Goal: Information Seeking & Learning: Learn about a topic

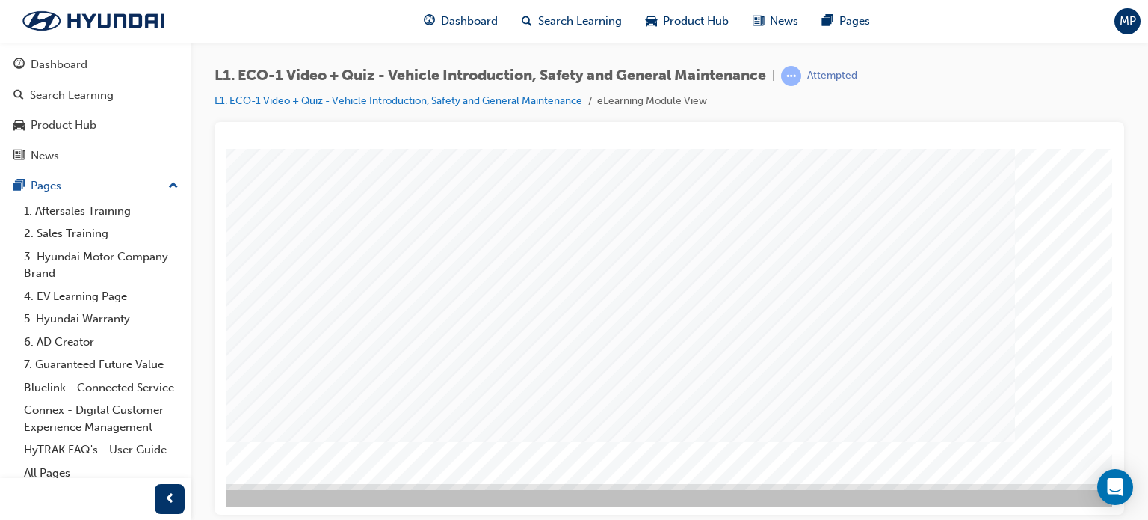
scroll to position [203, 142]
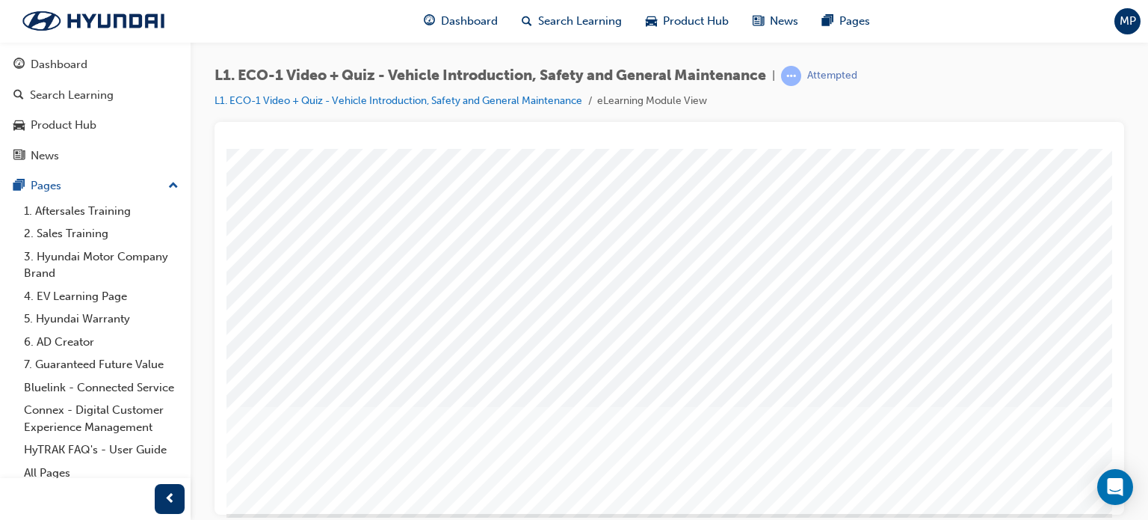
scroll to position [203, 0]
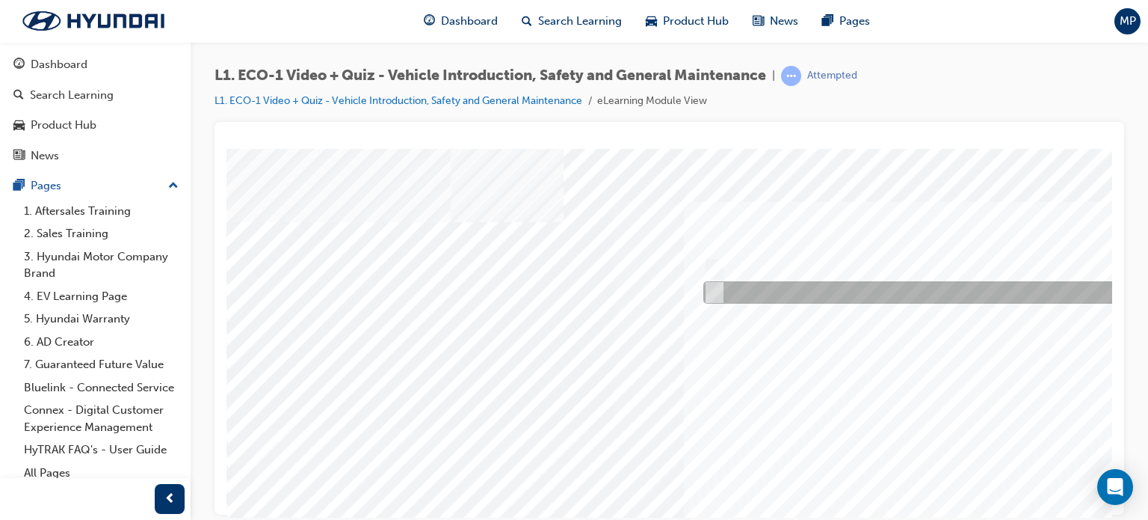
click at [744, 284] on div at bounding box center [950, 292] width 501 height 22
radio input "true"
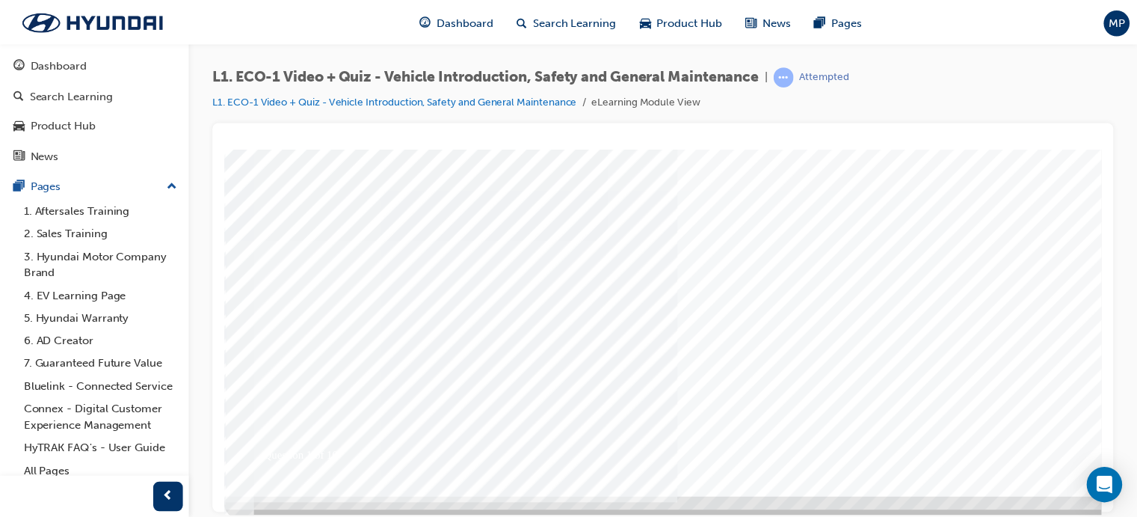
scroll to position [203, 0]
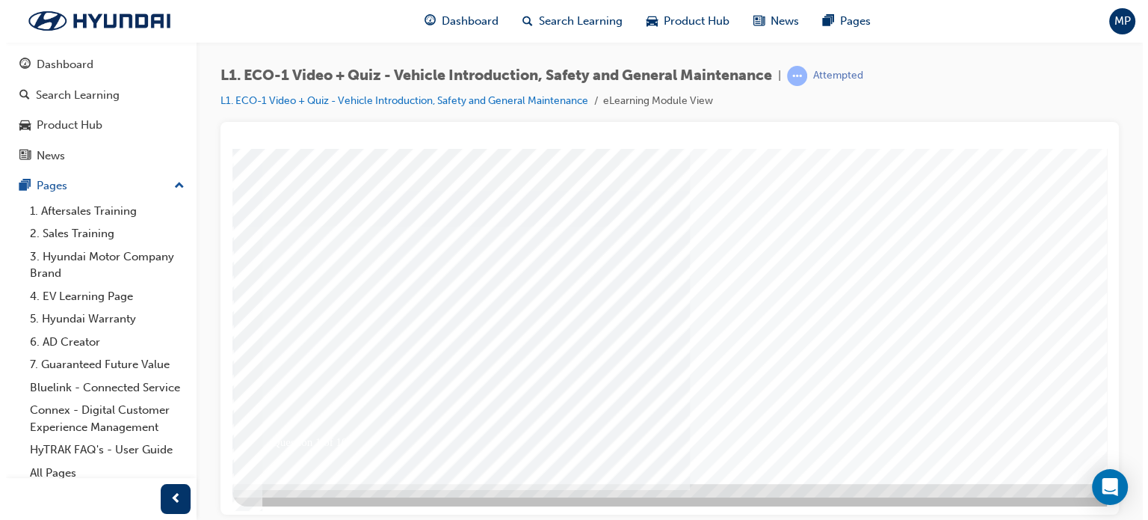
scroll to position [0, 0]
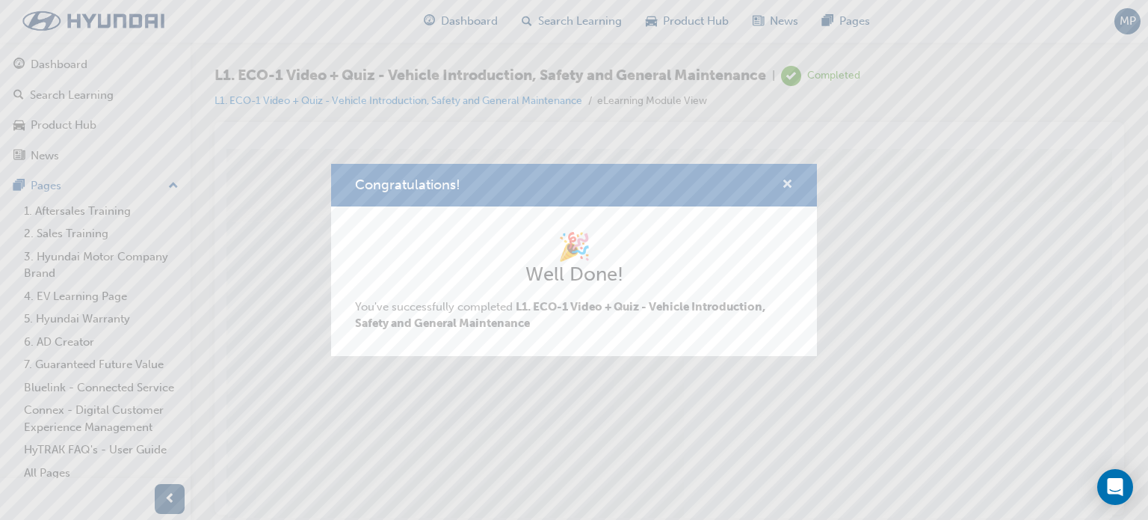
click at [791, 184] on span "cross-icon" at bounding box center [787, 185] width 11 height 13
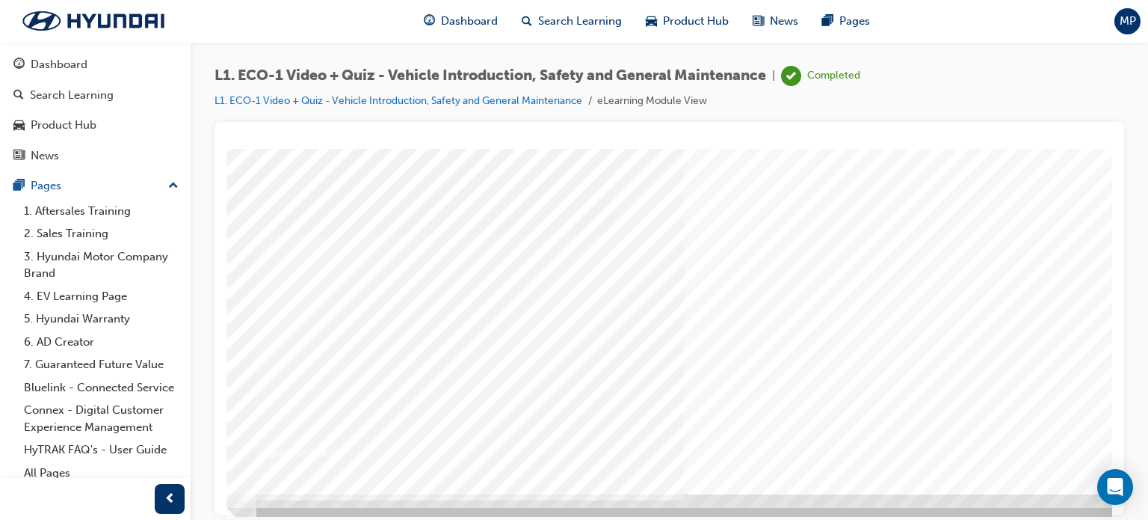
scroll to position [203, 0]
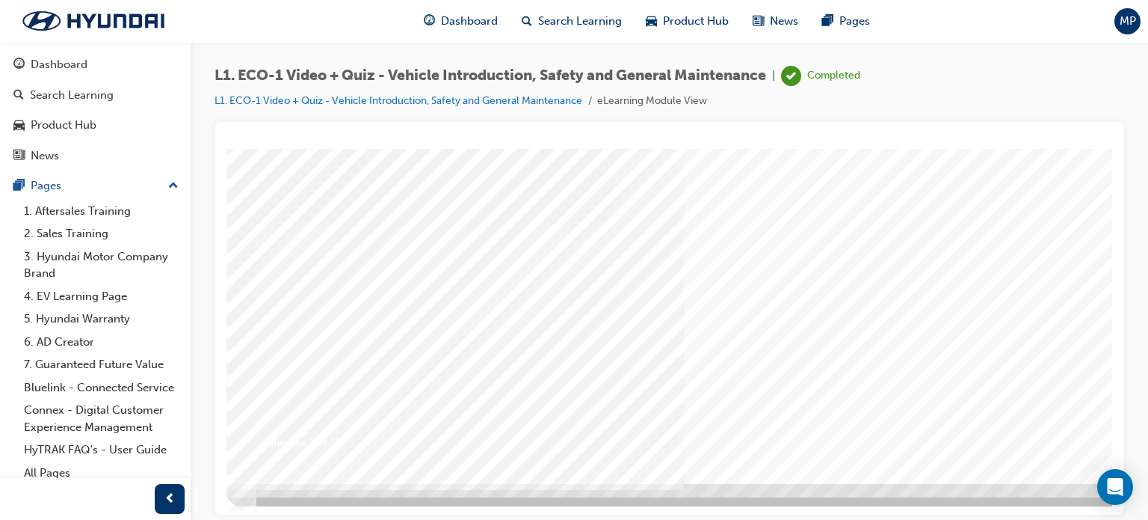
click at [984, 431] on div at bounding box center [735, 214] width 1017 height 538
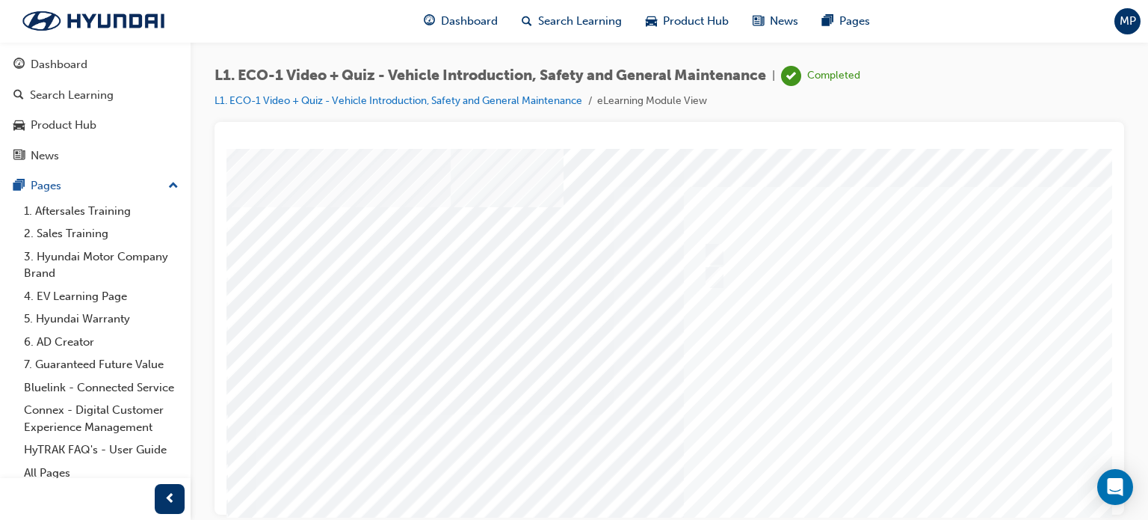
scroll to position [0, 0]
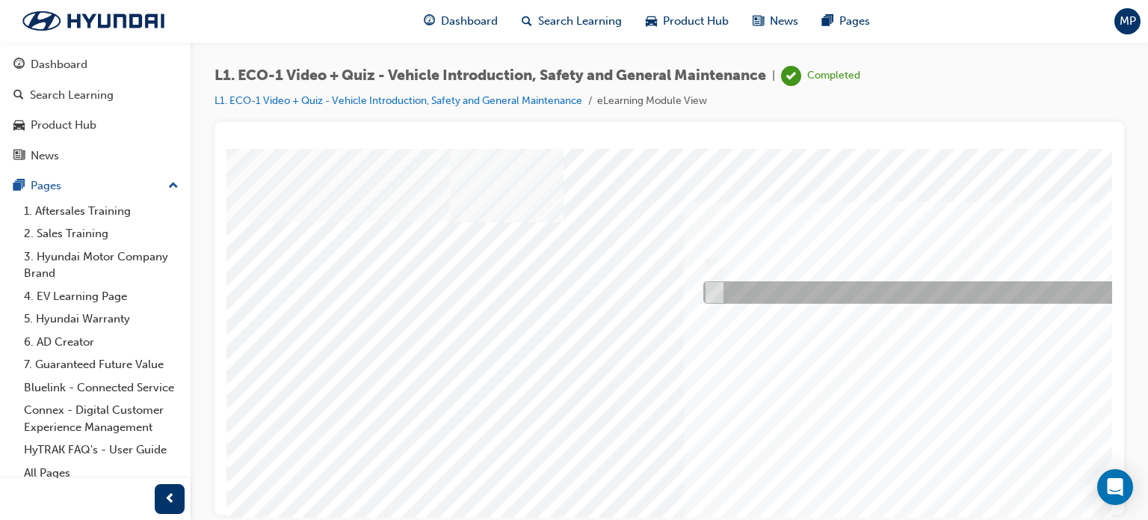
click at [715, 286] on input "No" at bounding box center [712, 292] width 16 height 16
radio input "true"
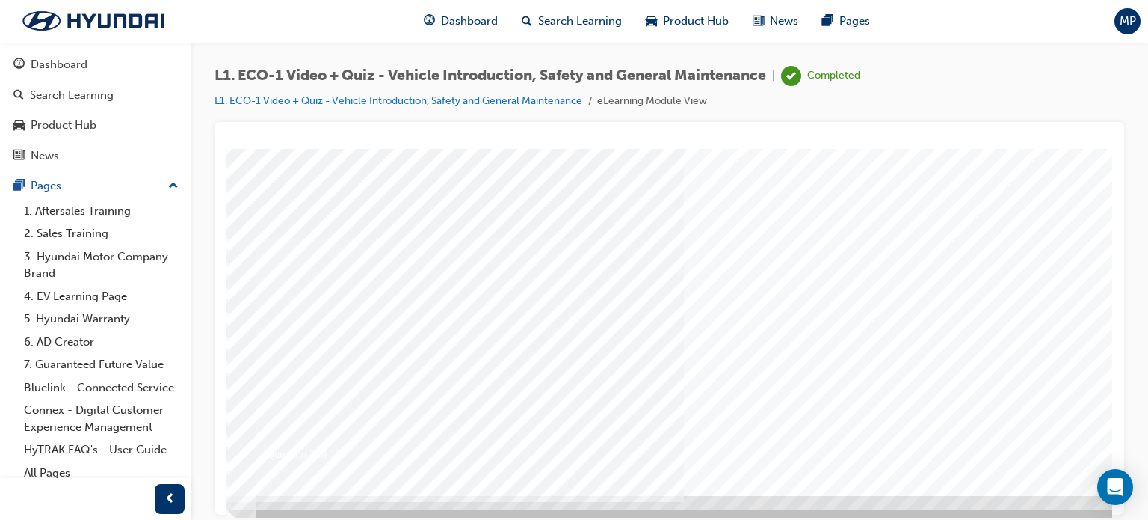
scroll to position [203, 0]
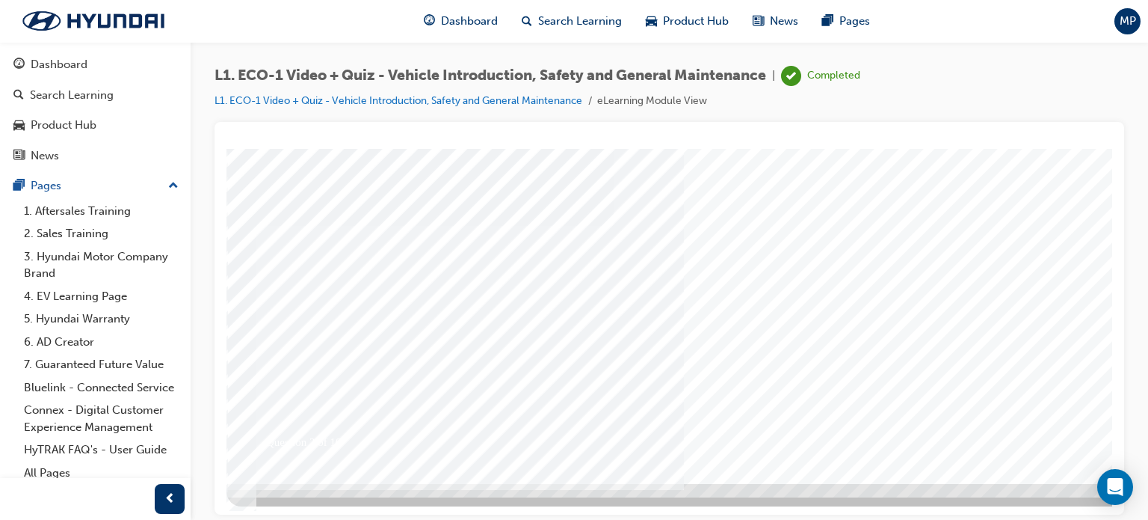
click at [843, 431] on div at bounding box center [604, 214] width 1017 height 538
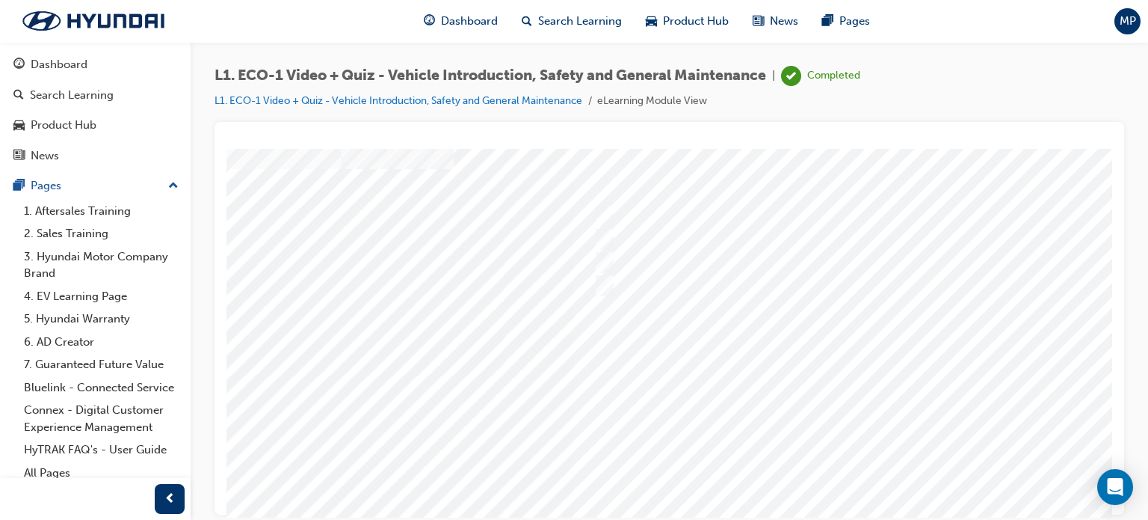
scroll to position [0, 110]
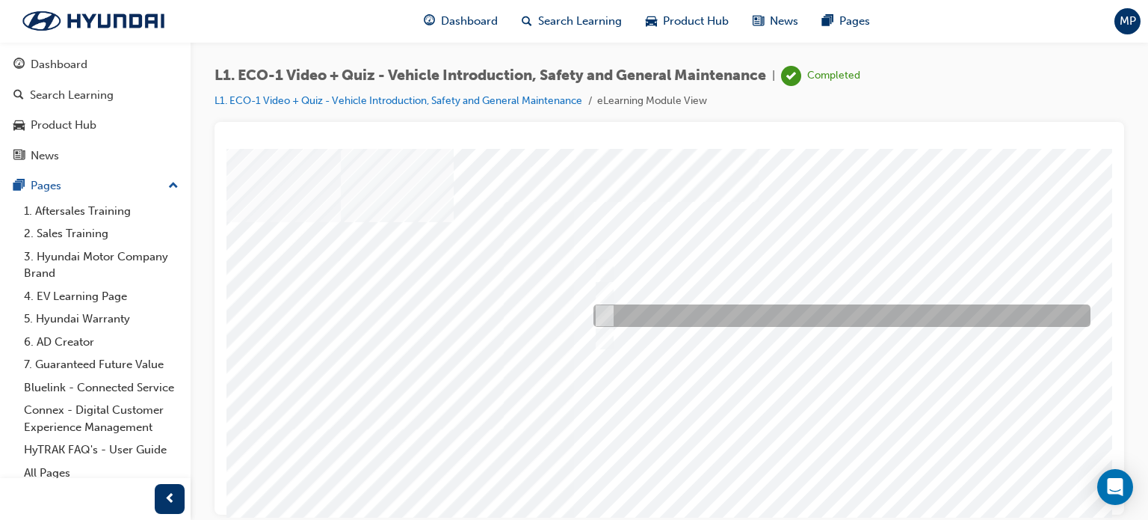
click at [607, 313] on input "Immediately advise an Eco Vehicle Specialist Technician." at bounding box center [602, 315] width 16 height 16
radio input "true"
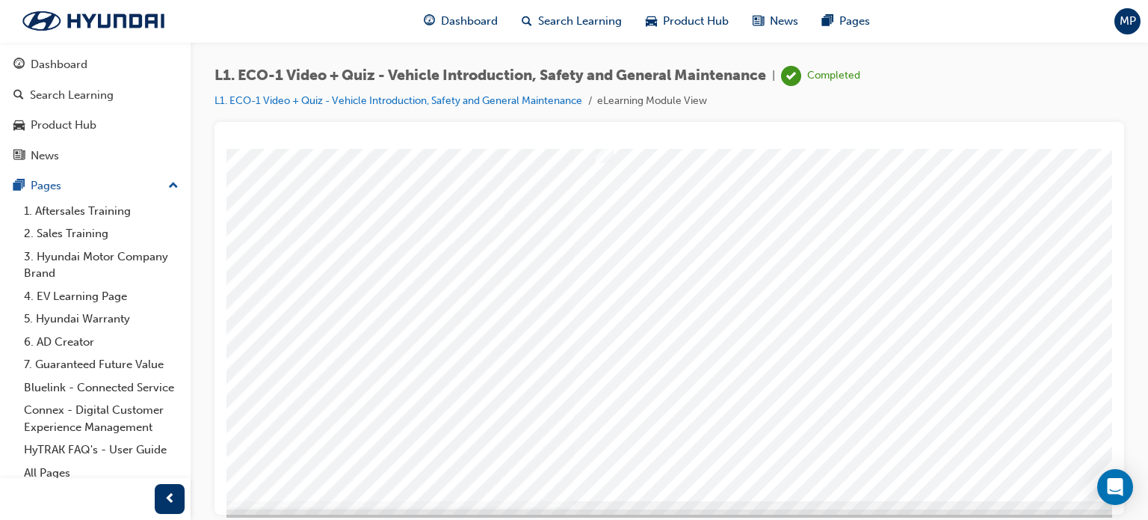
scroll to position [203, 110]
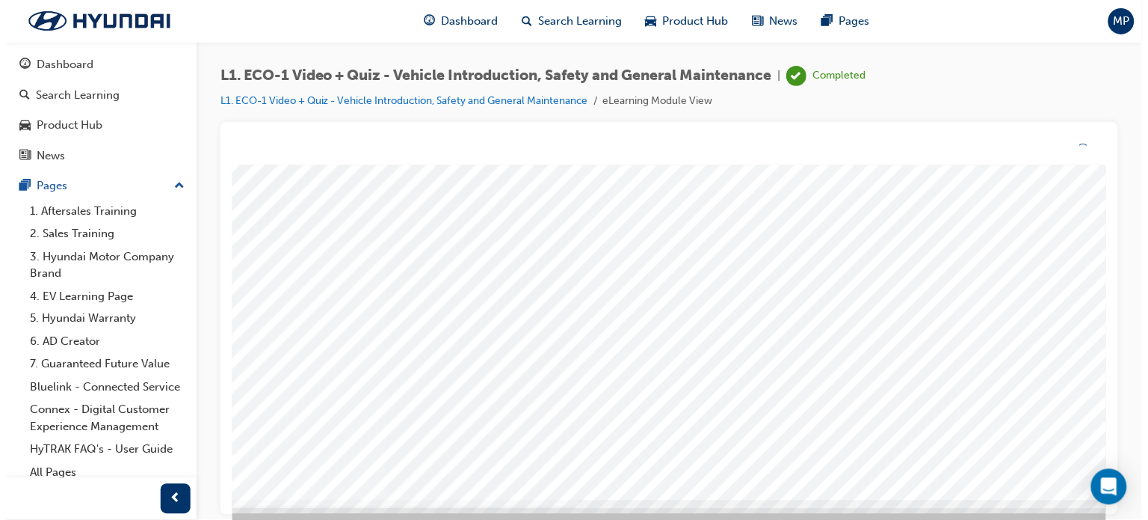
scroll to position [0, 0]
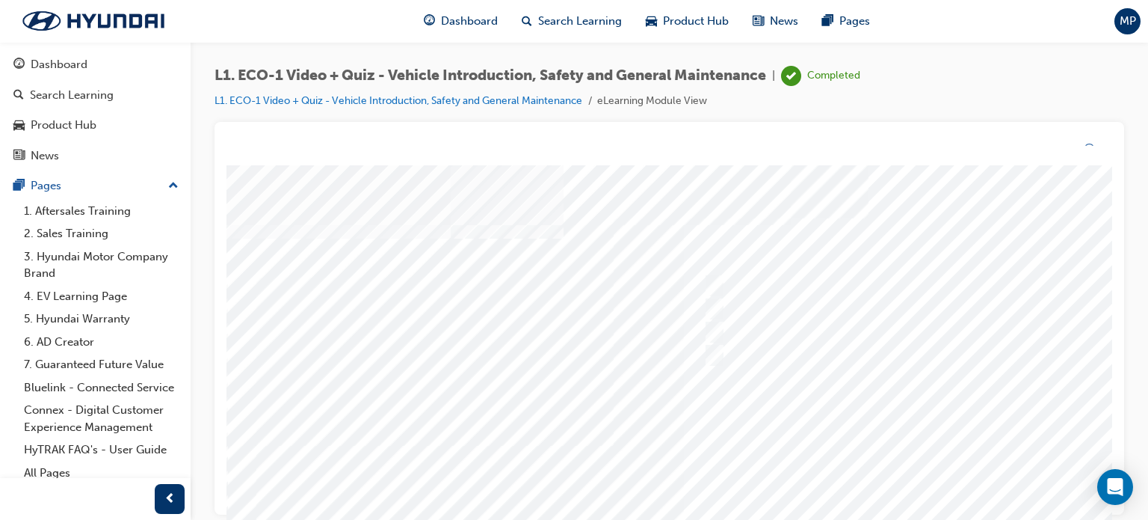
click at [855, 449] on div at bounding box center [735, 434] width 1017 height 538
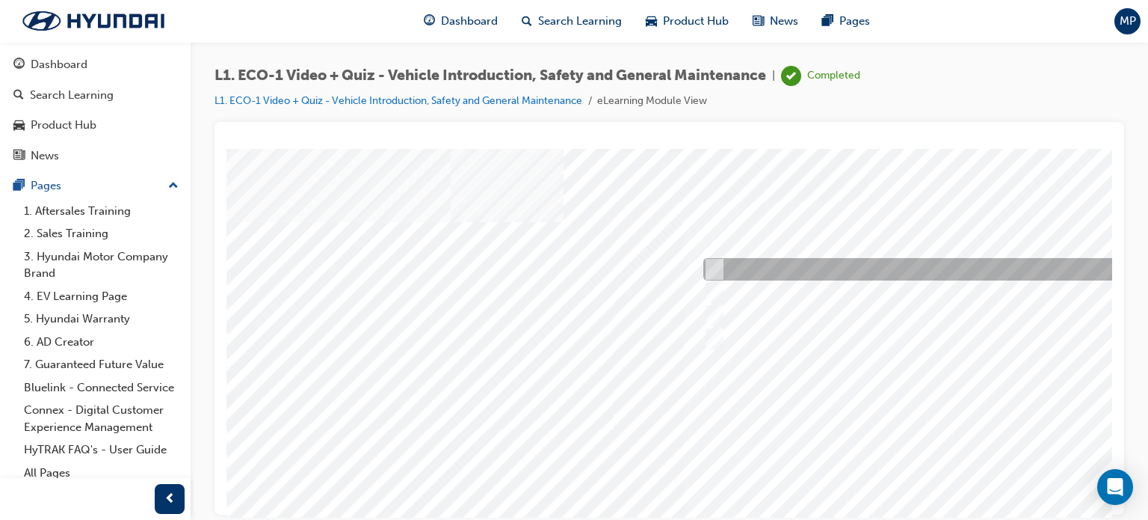
click at [713, 266] on input "An orange covering." at bounding box center [712, 269] width 16 height 16
radio input "true"
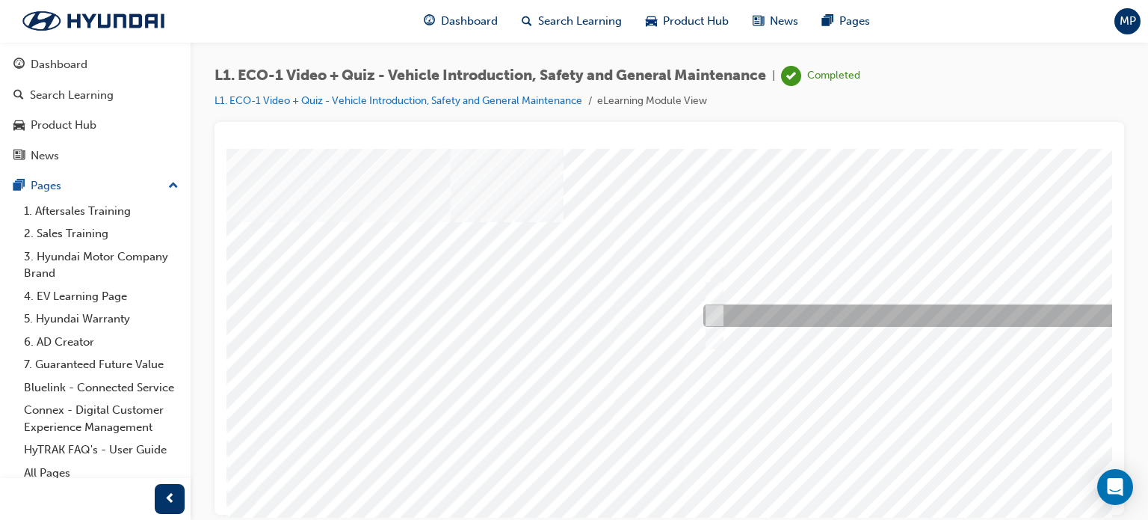
click at [712, 312] on input "A red covering." at bounding box center [712, 315] width 16 height 16
radio input "true"
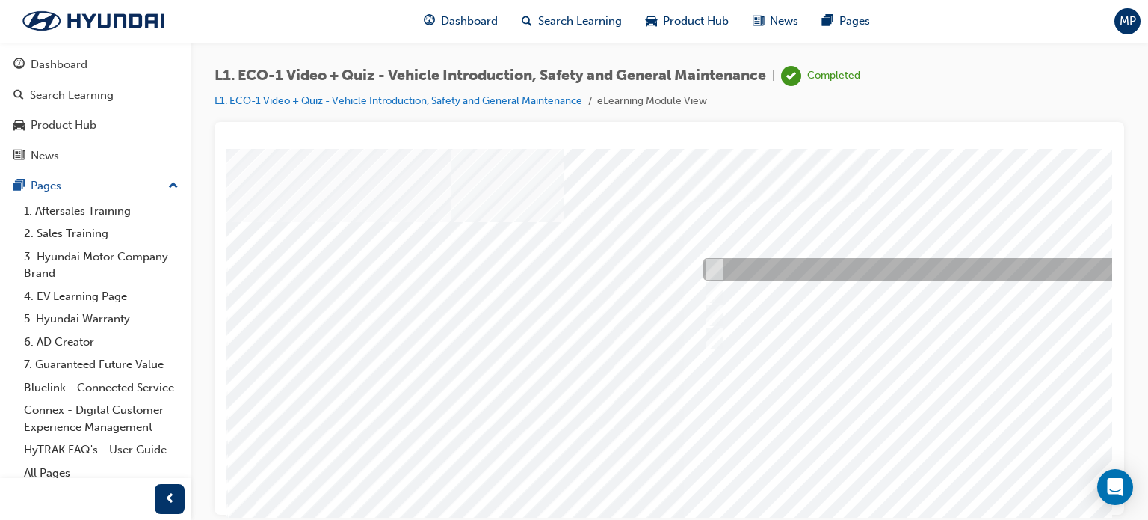
click at [710, 269] on input "An orange covering." at bounding box center [712, 269] width 16 height 16
radio input "true"
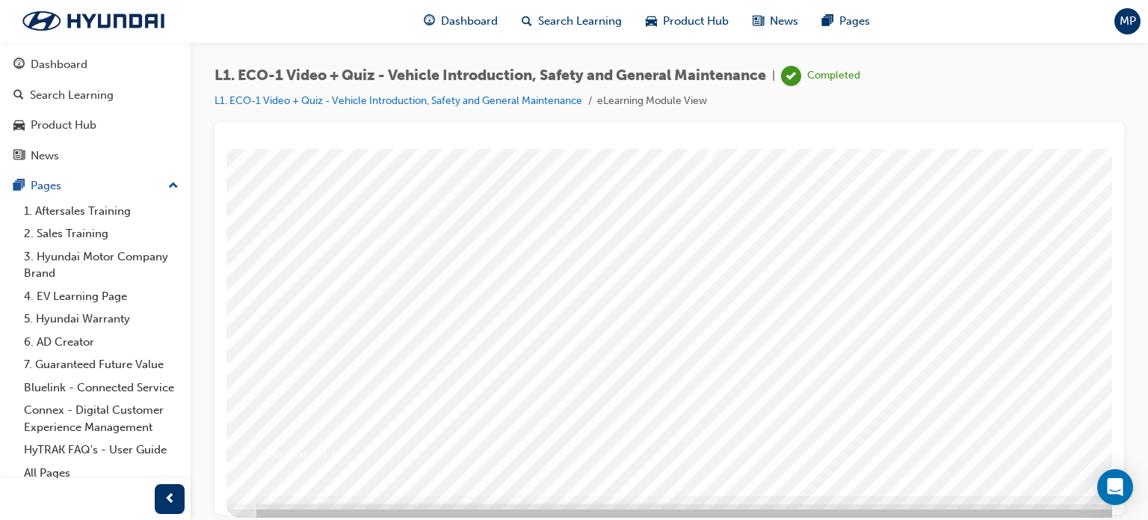
scroll to position [203, 0]
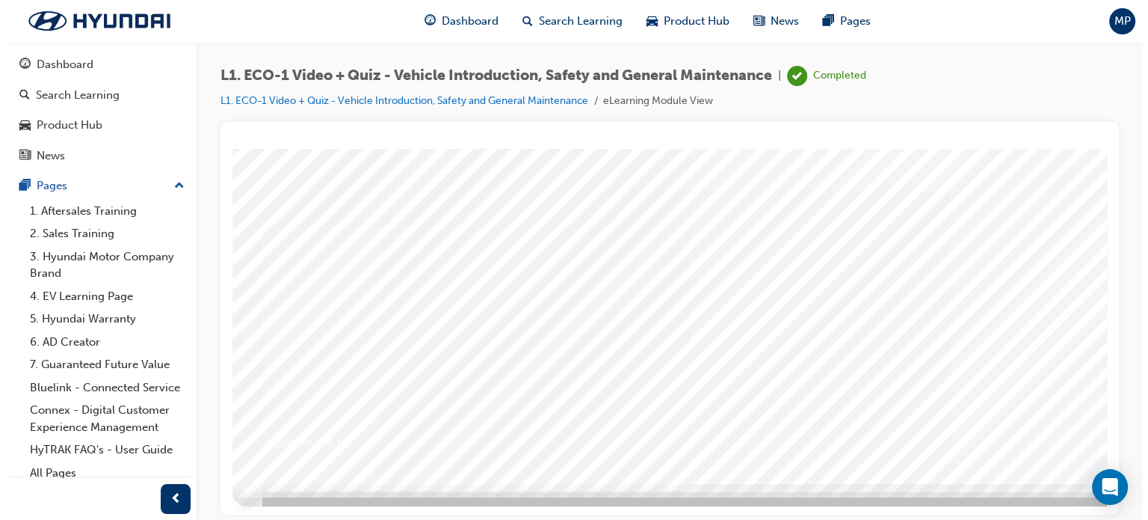
scroll to position [0, 0]
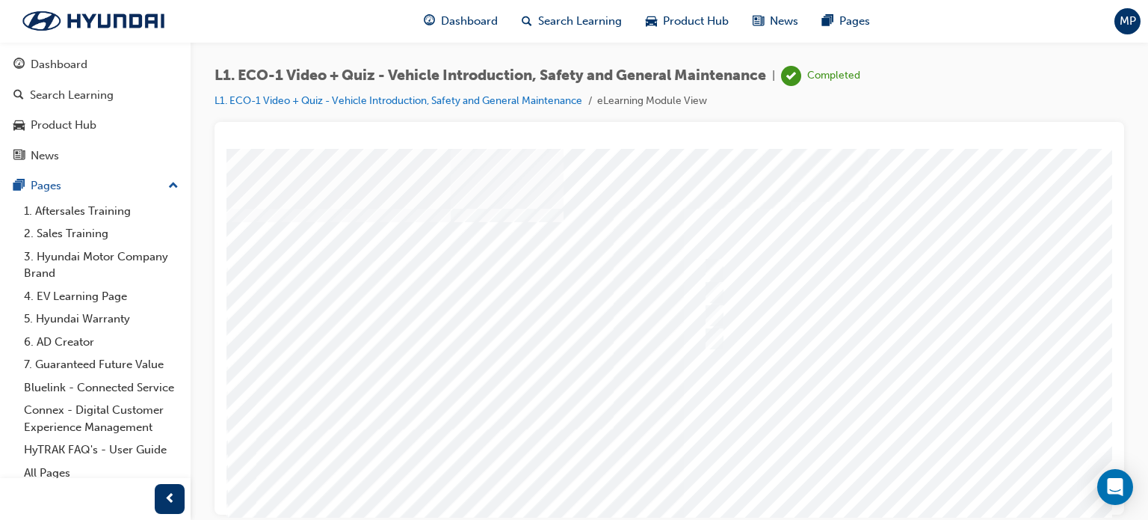
click at [816, 298] on div at bounding box center [735, 417] width 1017 height 538
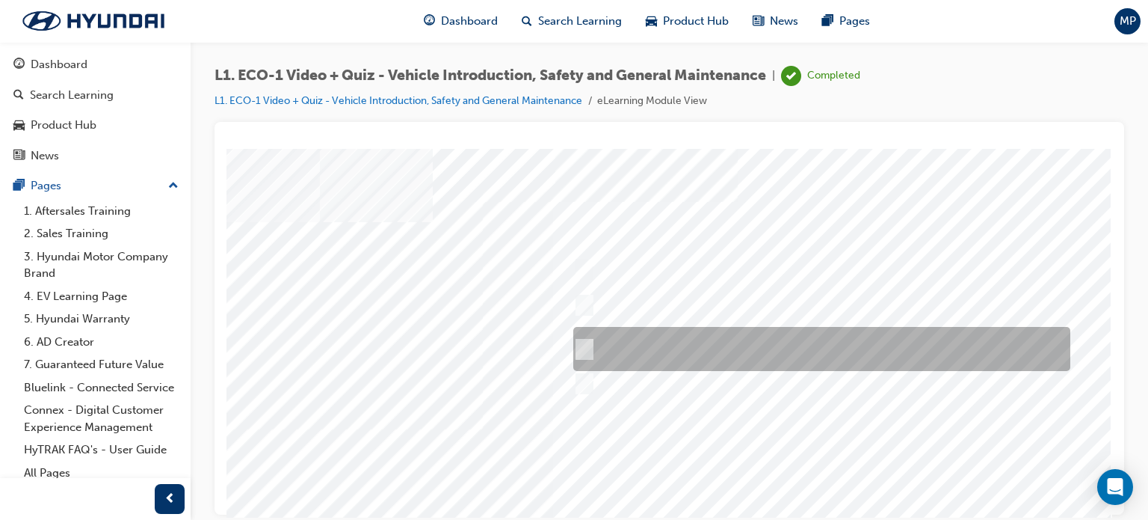
click at [573, 345] on input "Red means High Voltage is present, and orange means High Voltage may be present." at bounding box center [581, 349] width 16 height 16
radio input "true"
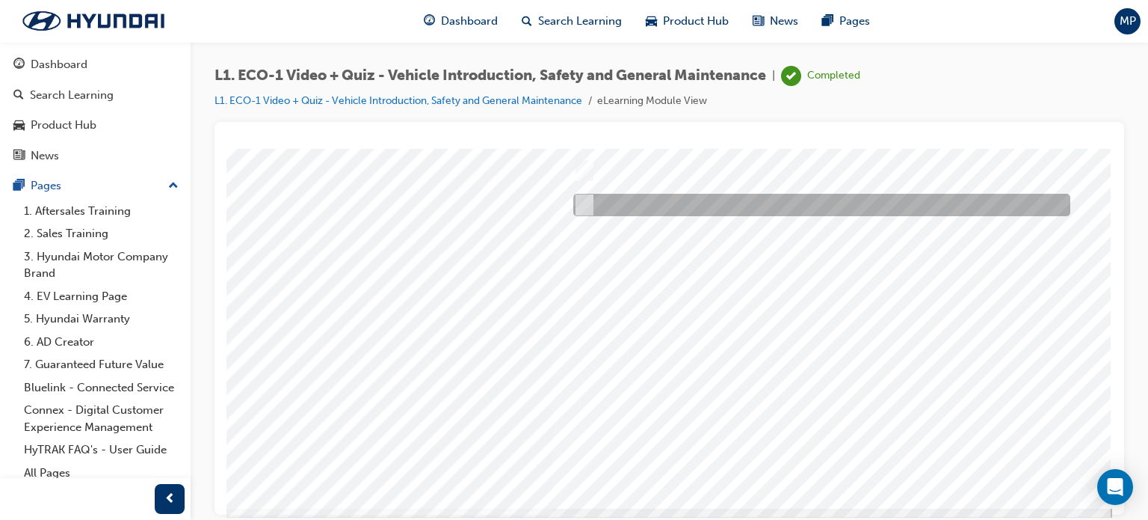
scroll to position [203, 142]
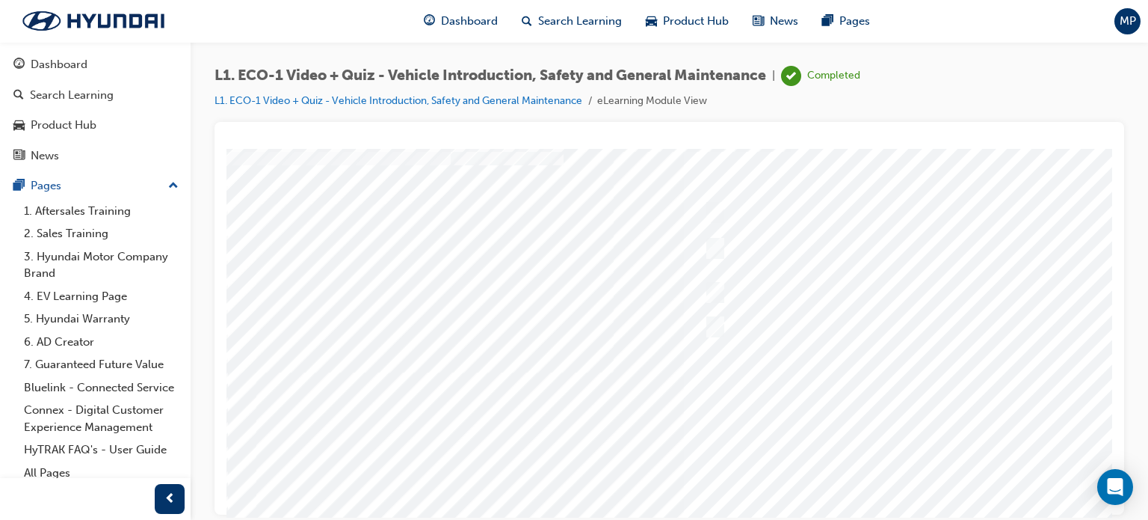
scroll to position [203, 0]
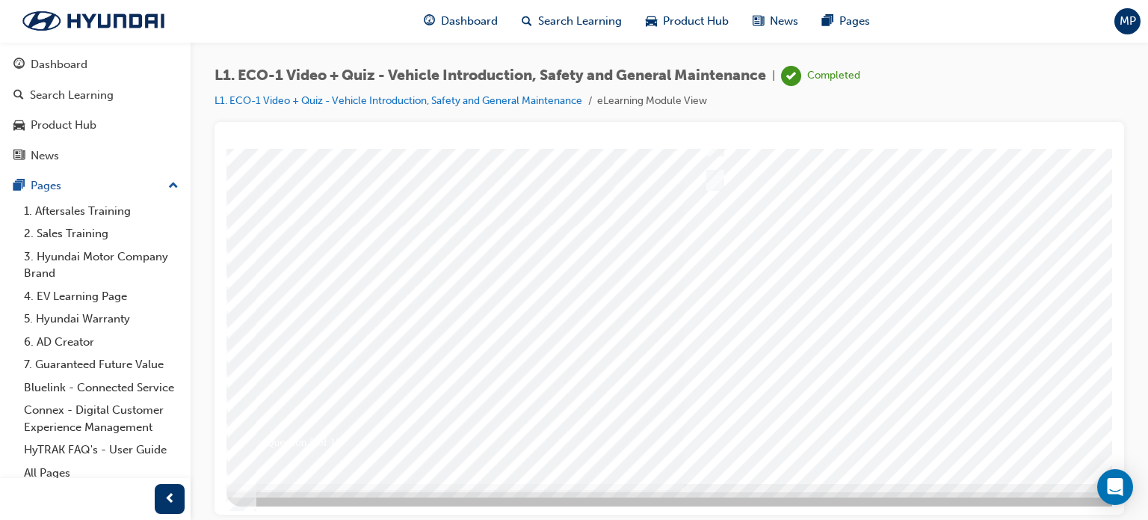
click at [734, 339] on div at bounding box center [735, 214] width 1017 height 538
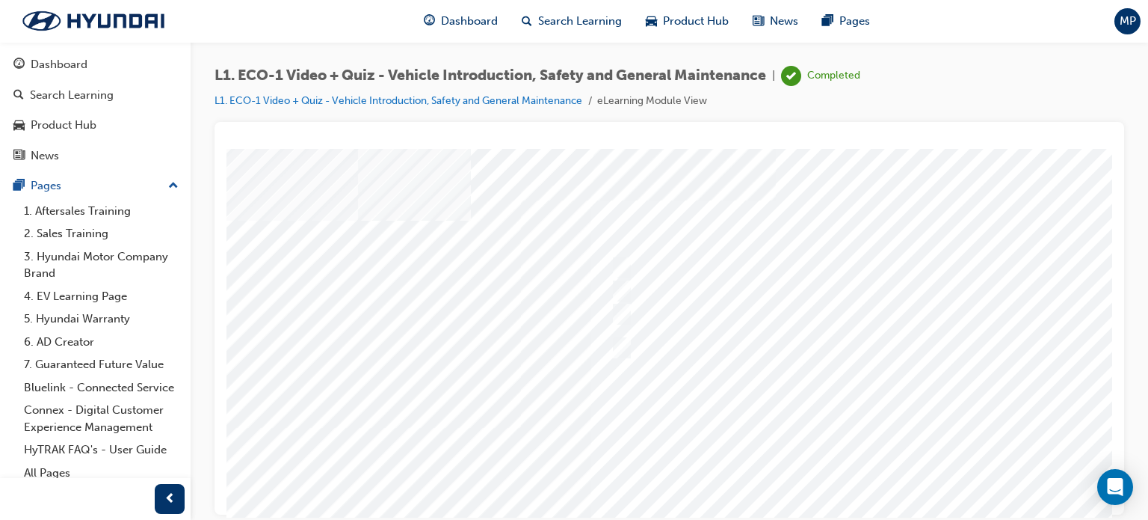
scroll to position [0, 93]
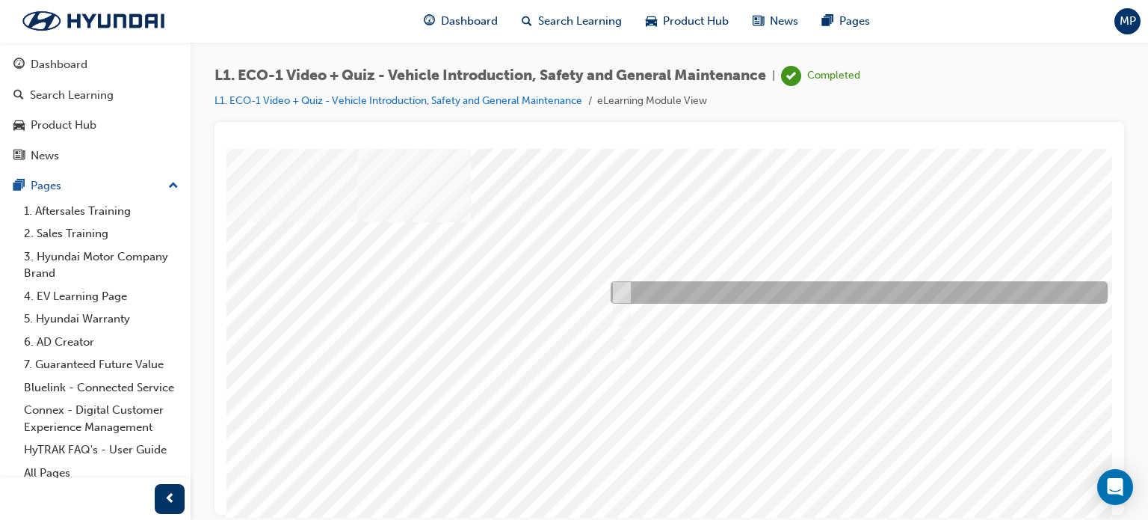
click at [615, 288] on input "Under the instruction of an Eco Vehicle Specialist Technician." at bounding box center [619, 292] width 16 height 16
radio input "true"
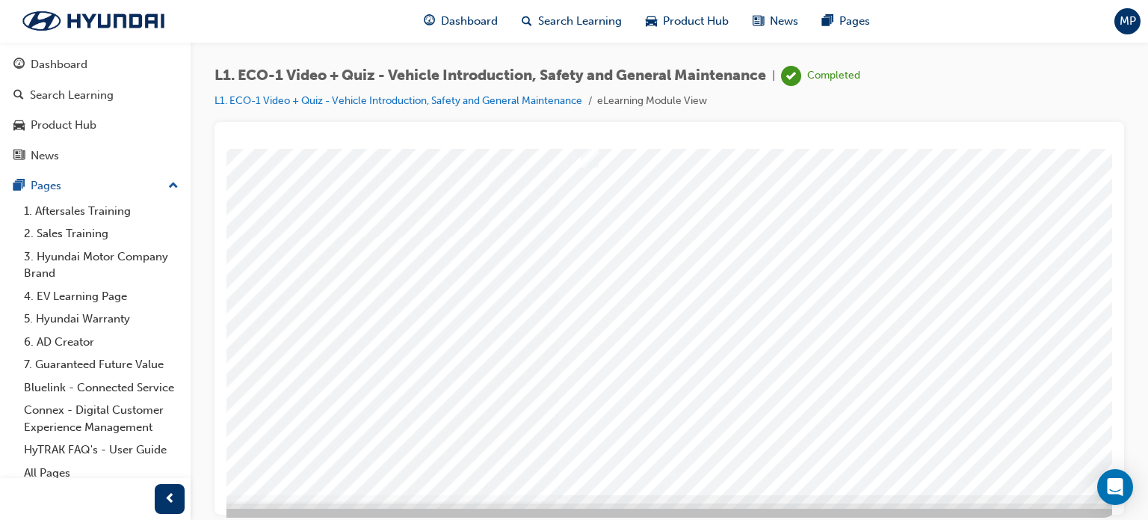
scroll to position [203, 125]
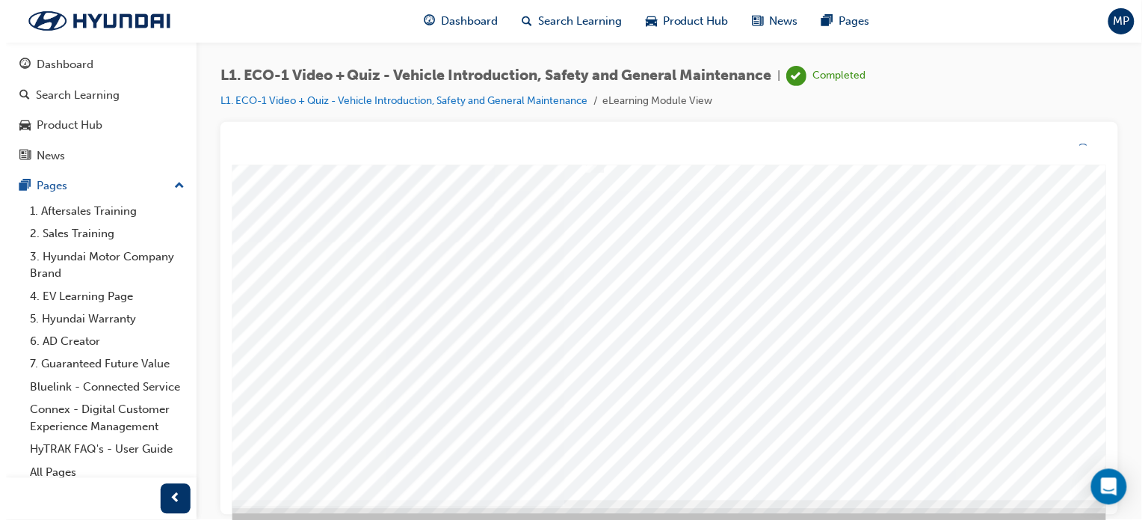
scroll to position [0, 0]
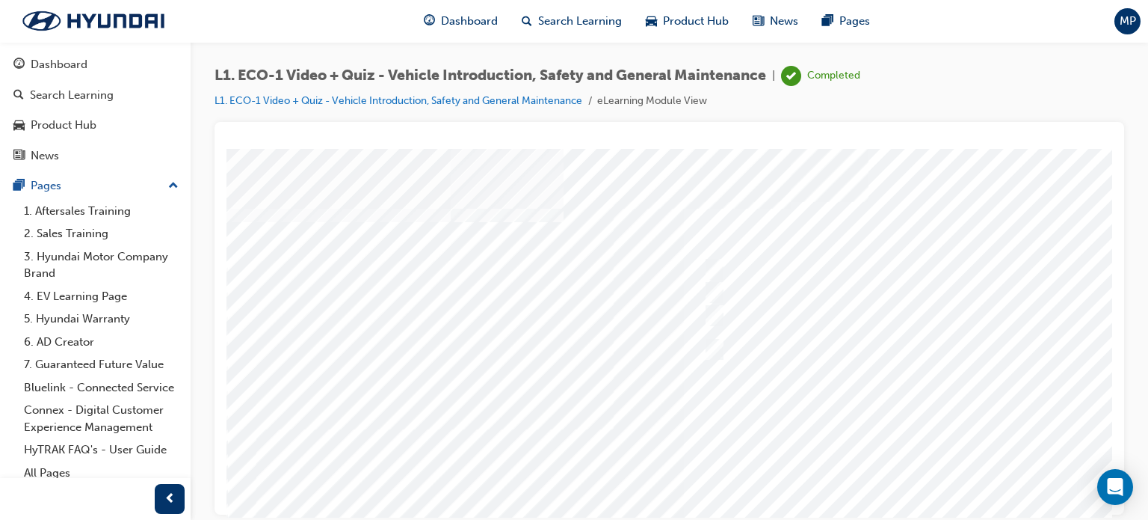
click at [846, 452] on div at bounding box center [735, 417] width 1017 height 538
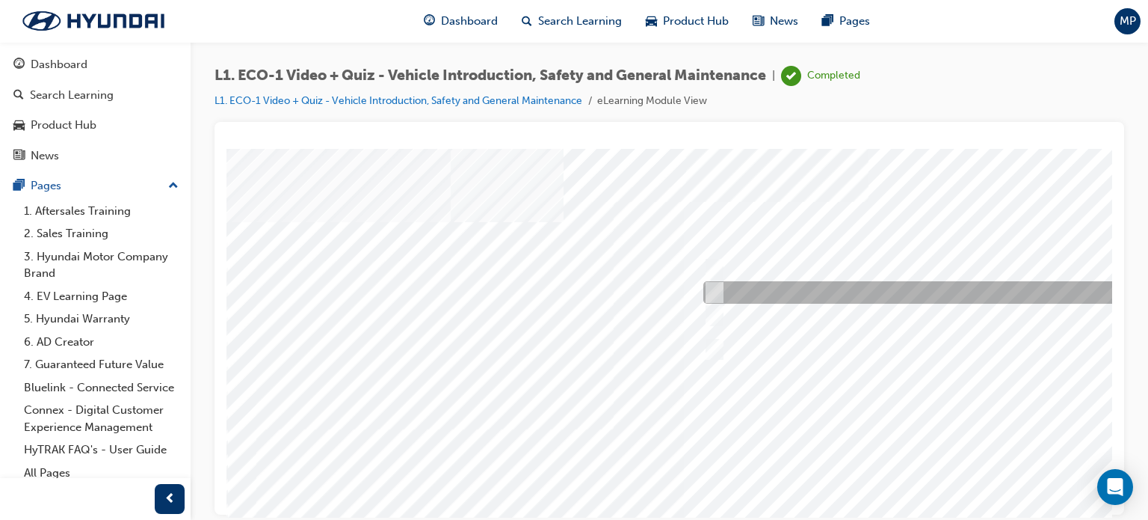
click at [734, 288] on div at bounding box center [948, 292] width 497 height 22
radio input "true"
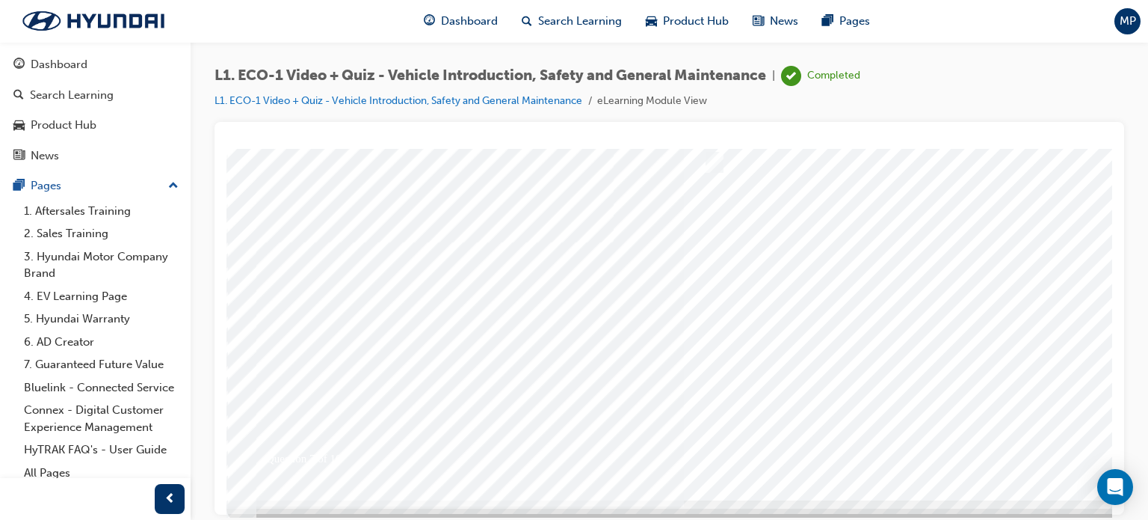
scroll to position [203, 0]
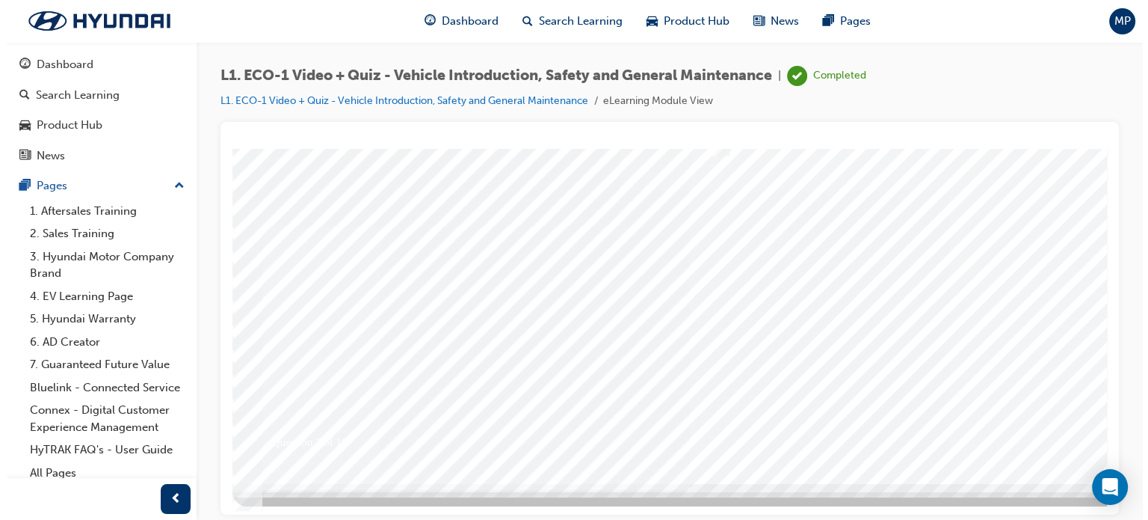
scroll to position [0, 0]
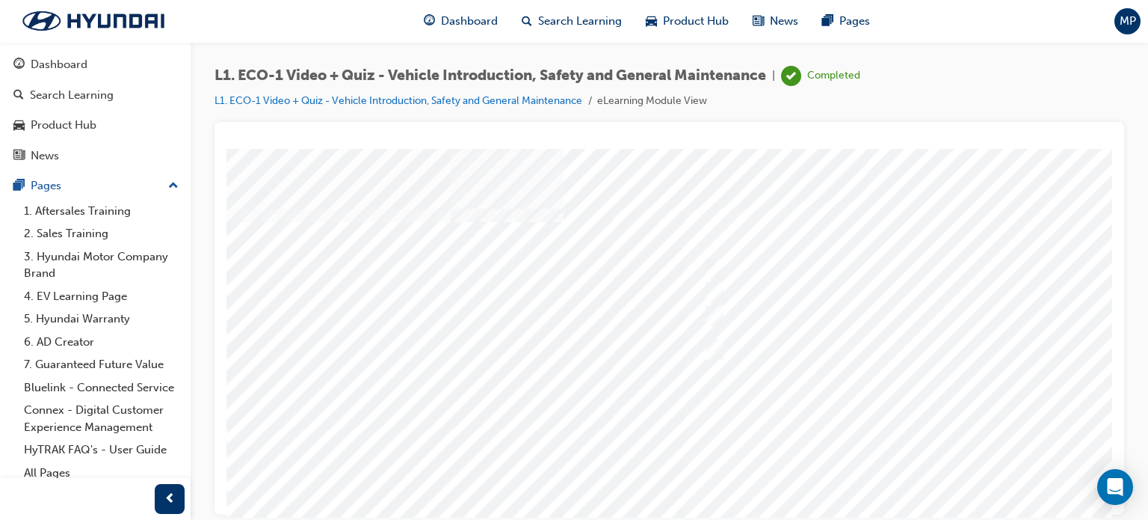
click at [834, 434] on div at bounding box center [735, 417] width 1017 height 538
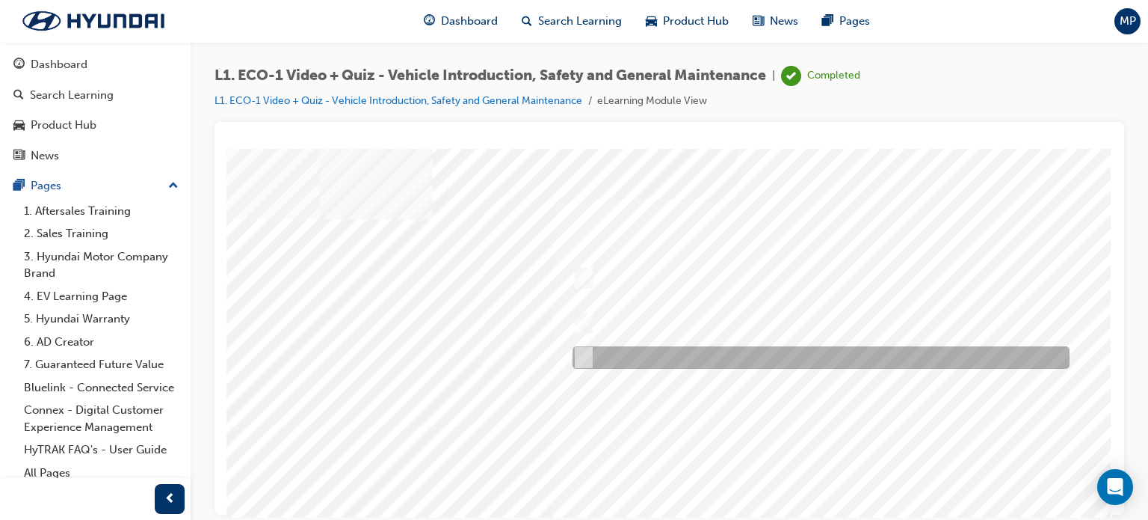
scroll to position [0, 142]
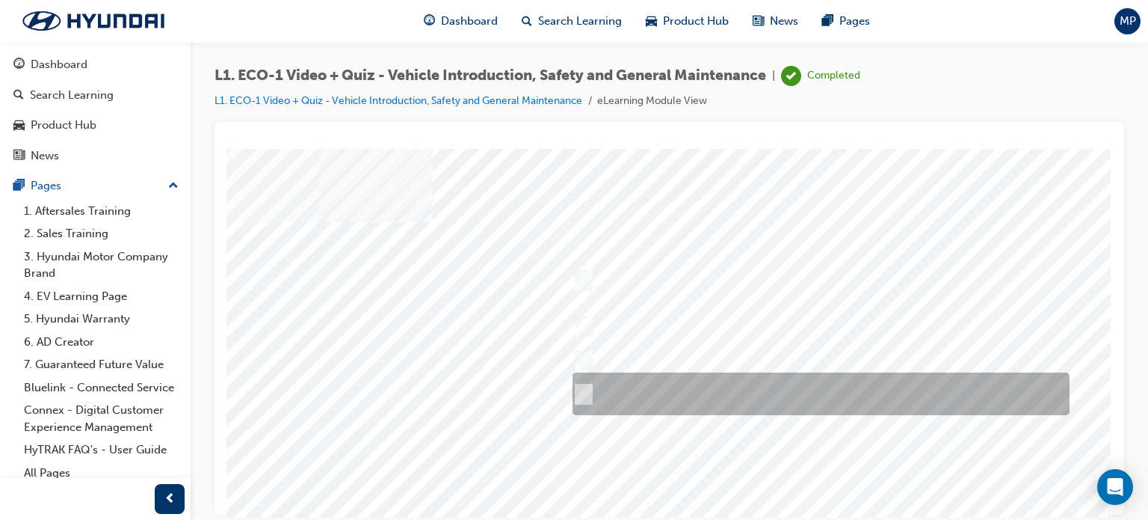
click at [574, 394] on input "Yes, if no HV faults are present, and a visual inspection has been performed." at bounding box center [581, 394] width 16 height 16
radio input "true"
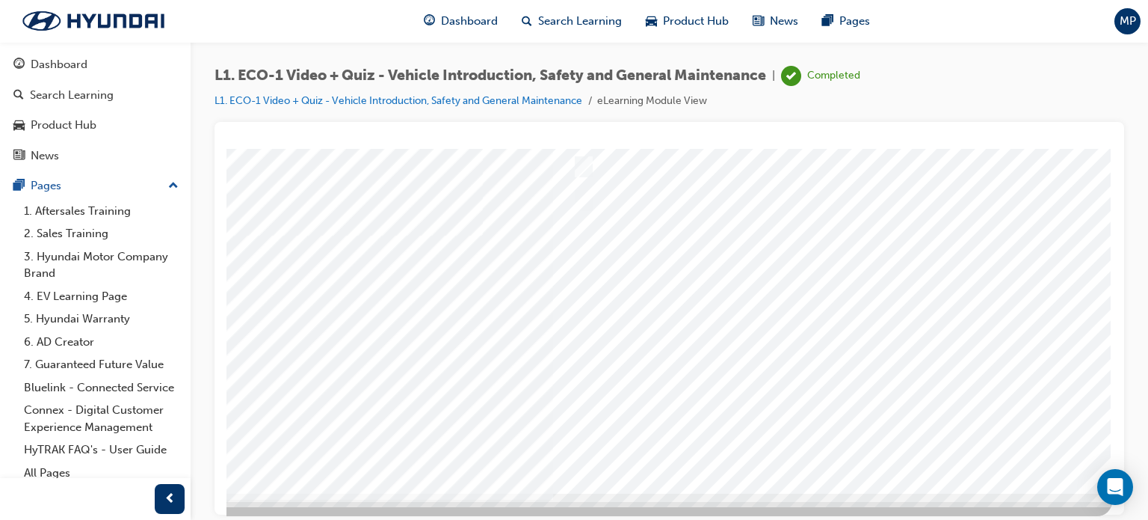
scroll to position [203, 142]
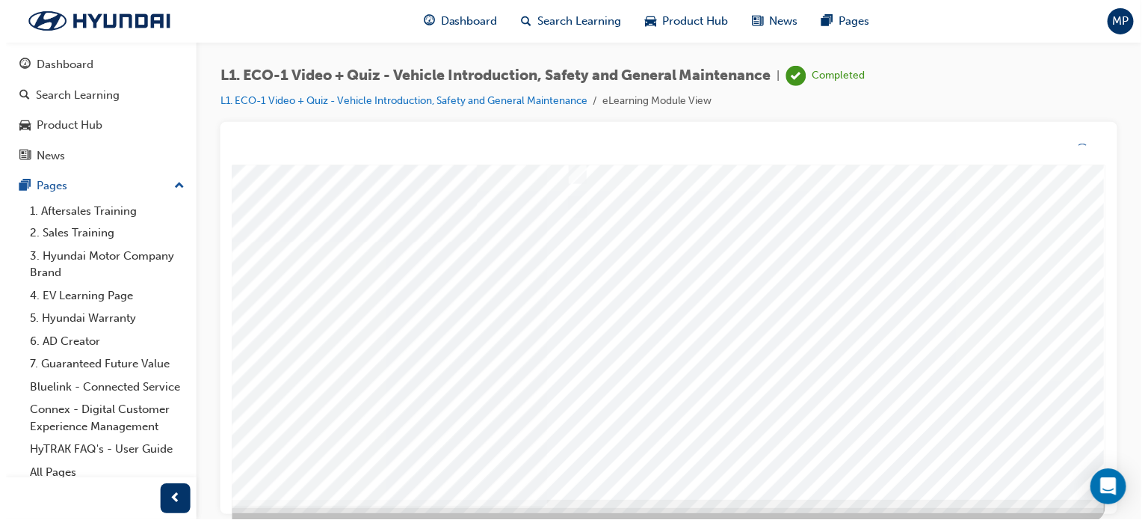
scroll to position [0, 0]
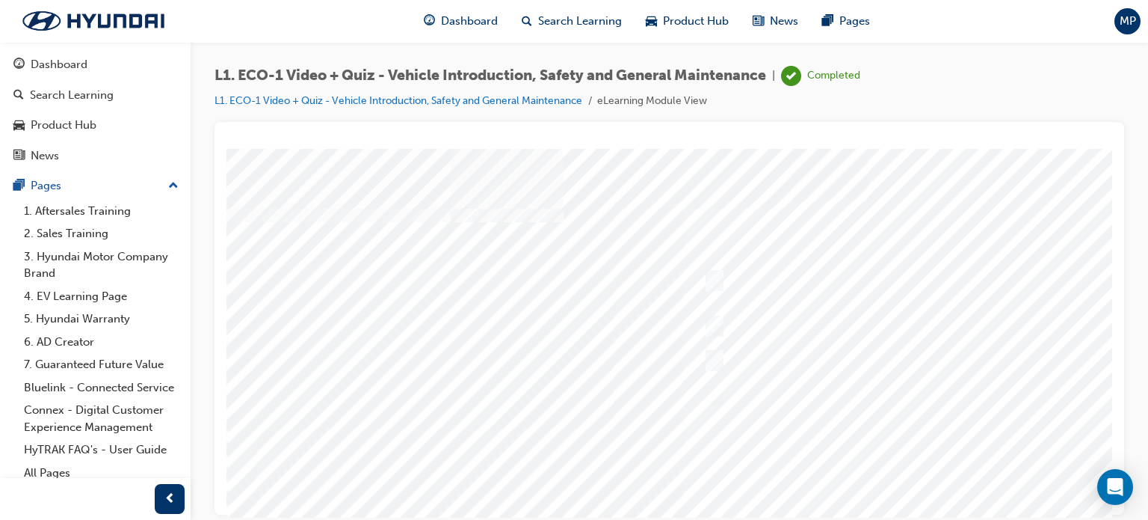
click at [798, 465] on div at bounding box center [735, 417] width 1017 height 538
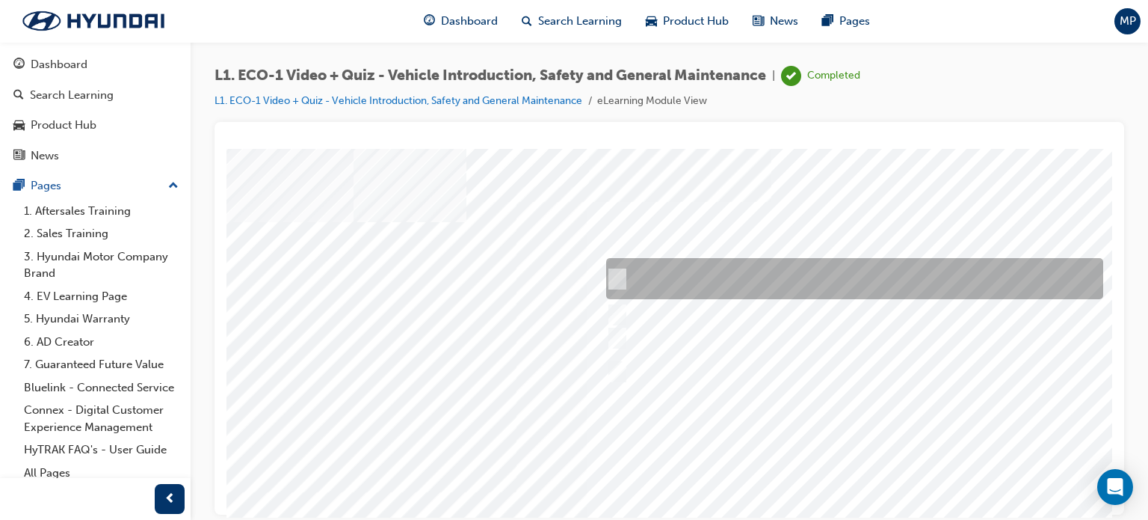
click at [613, 271] on input "Wait for the EVST in charge to return before proceeding with the work." at bounding box center [614, 279] width 16 height 16
radio input "true"
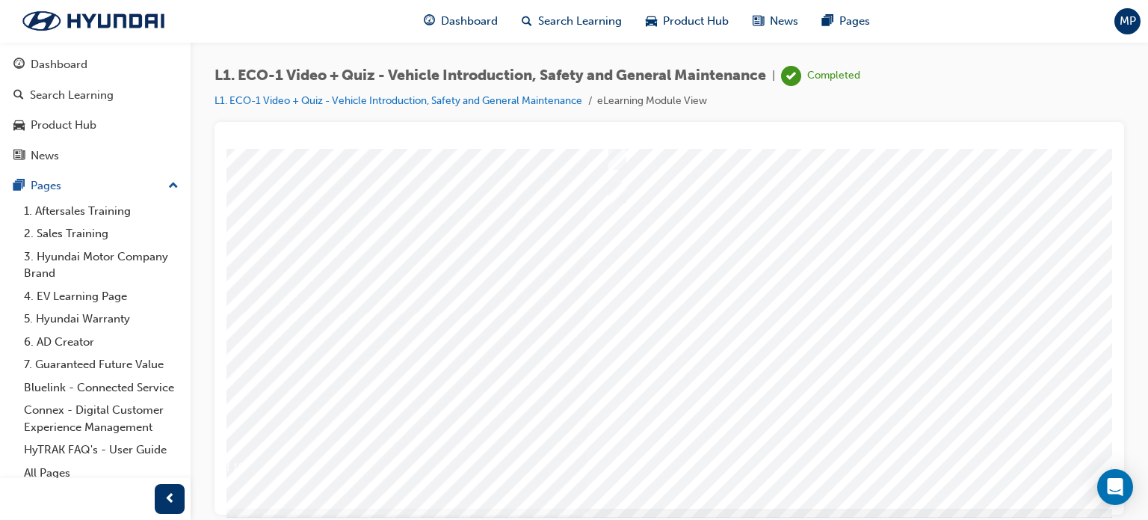
scroll to position [203, 97]
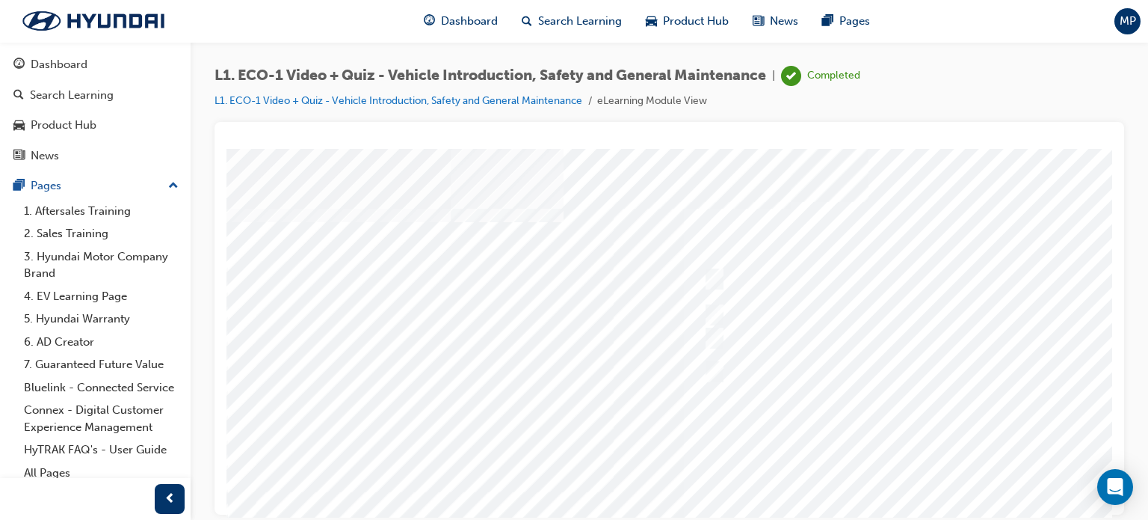
click at [688, 301] on div at bounding box center [735, 417] width 1017 height 538
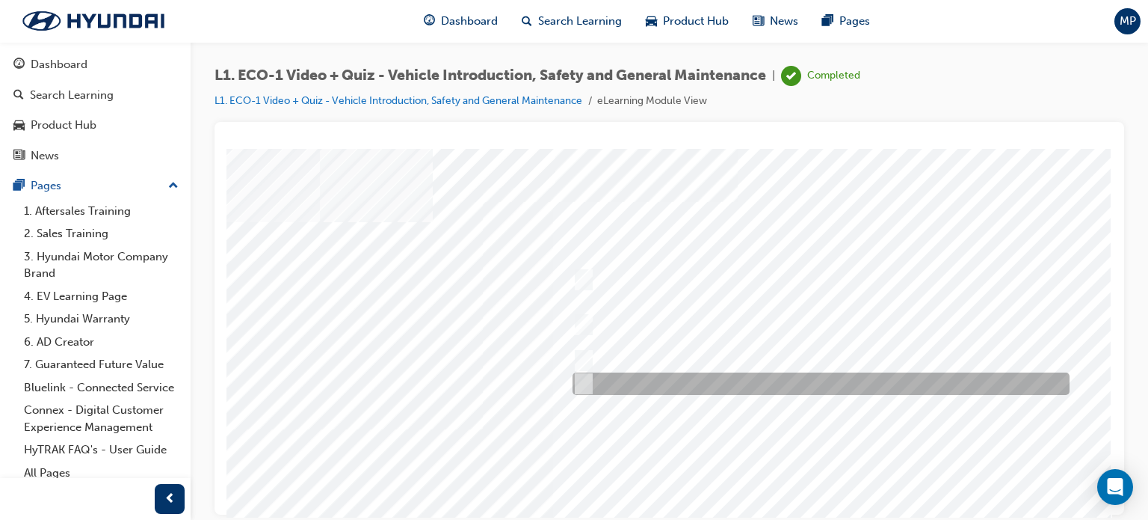
click at [573, 378] on input "Advise your Eco Vehicle Specialist Technician." at bounding box center [581, 383] width 16 height 16
radio input "true"
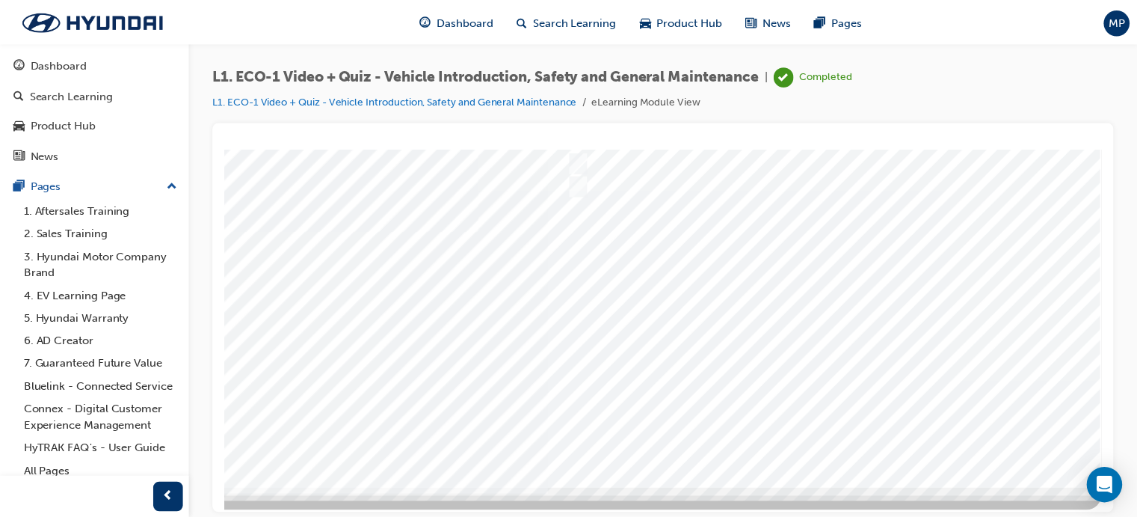
scroll to position [203, 142]
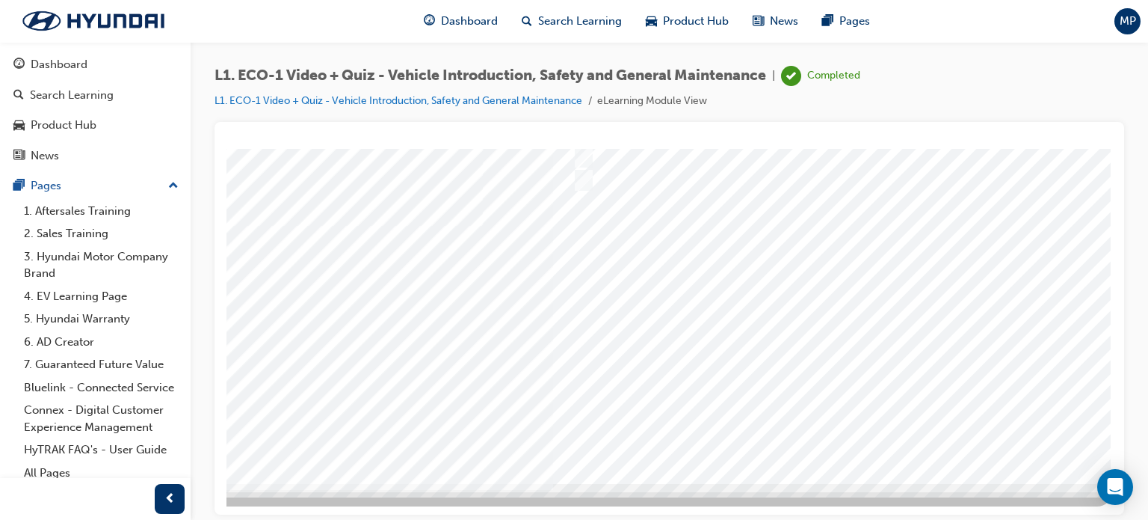
click at [698, 390] on div at bounding box center [604, 214] width 1017 height 538
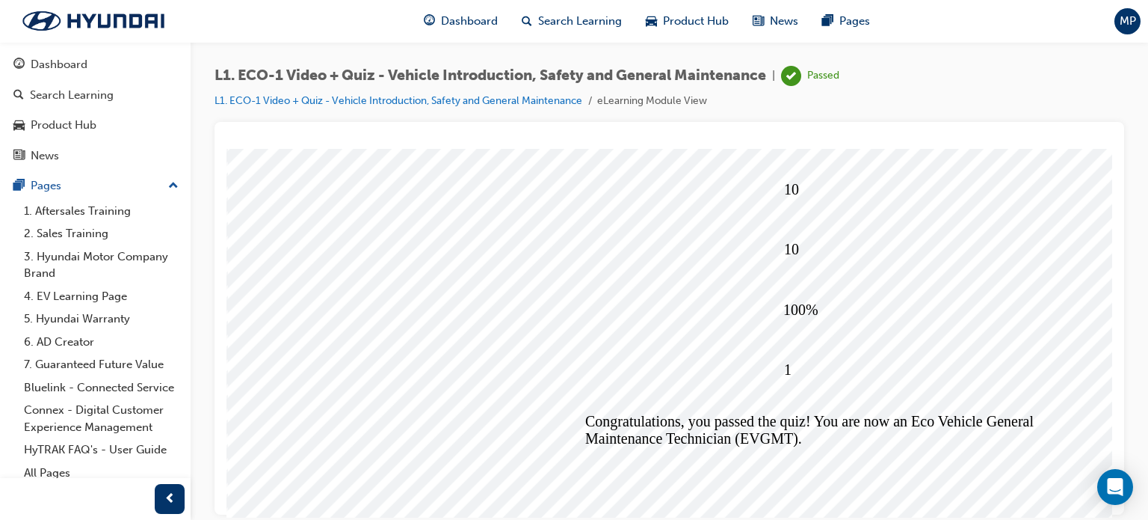
scroll to position [203, 0]
